Goal: Task Accomplishment & Management: Use online tool/utility

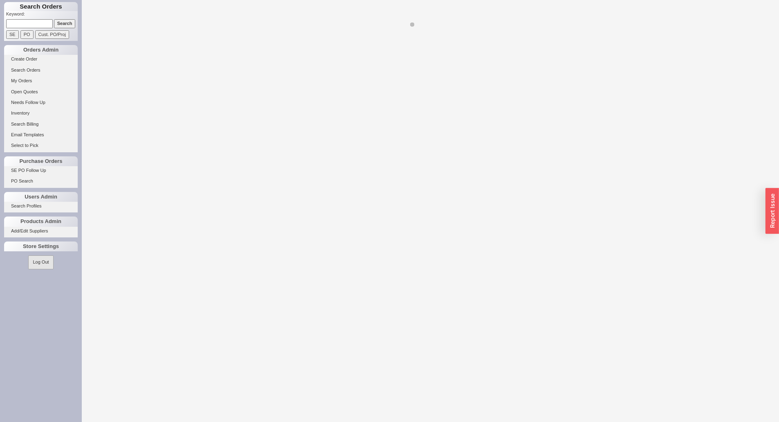
select select "LOW"
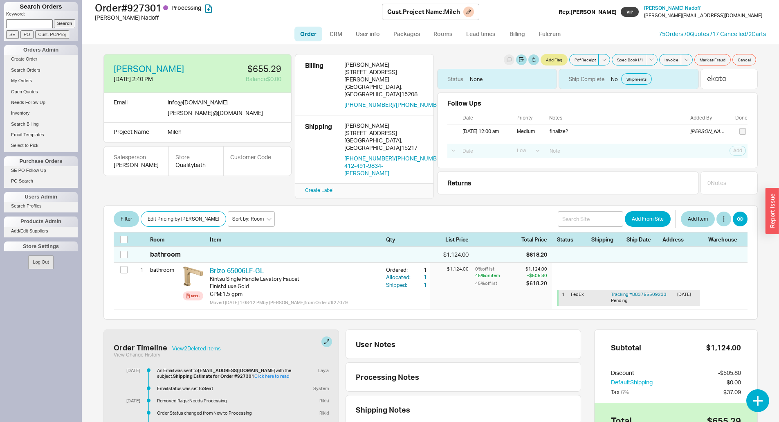
click at [151, 11] on h1 "Order # 927301 Processing" at bounding box center [238, 7] width 287 height 11
copy h1 "927301"
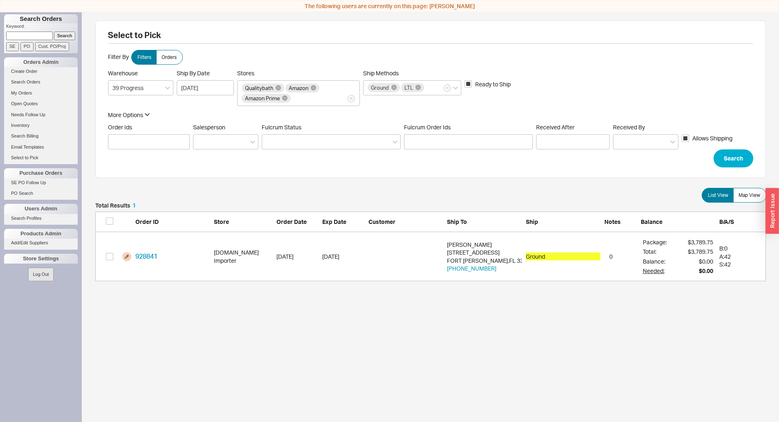
scroll to position [72, 665]
click at [108, 223] on input "checkbox" at bounding box center [109, 220] width 7 height 7
checkbox input "true"
click at [750, 295] on button "Confirm" at bounding box center [745, 295] width 43 height 18
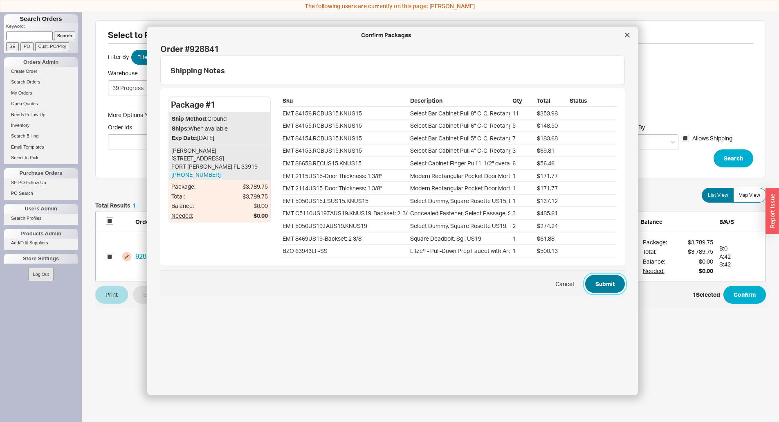
click at [598, 288] on button "Submit" at bounding box center [605, 284] width 40 height 18
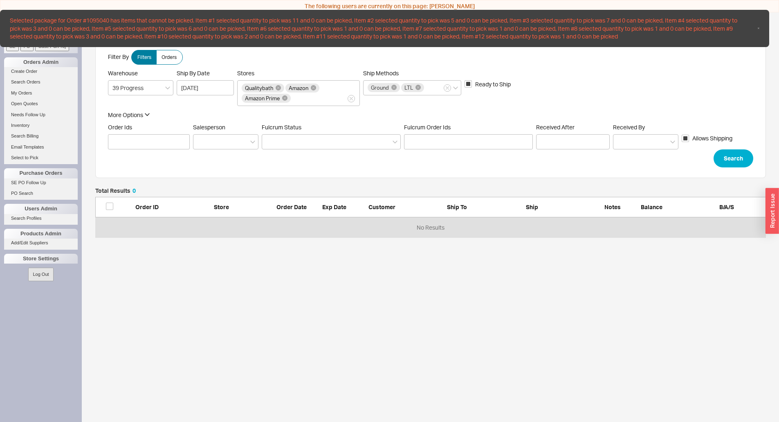
scroll to position [43, 665]
